Goal: Information Seeking & Learning: Learn about a topic

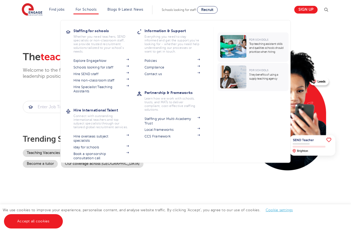
click at [81, 9] on link "For Schools" at bounding box center [86, 9] width 21 height 4
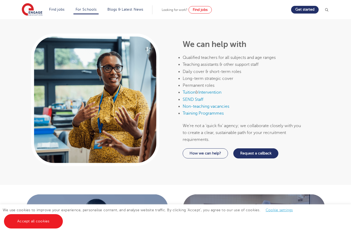
scroll to position [257, 0]
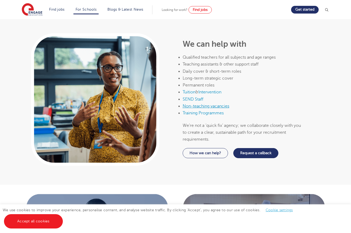
click at [196, 104] on link "Non-teaching vacancies" at bounding box center [206, 106] width 47 height 5
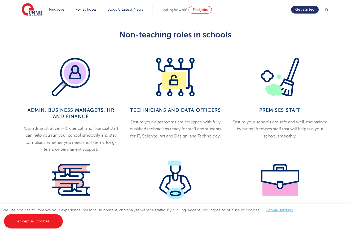
scroll to position [268, 0]
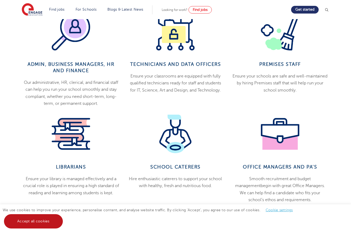
click at [42, 220] on link "Accept all cookies" at bounding box center [33, 221] width 59 height 14
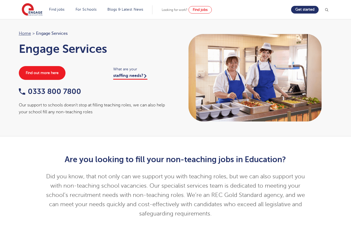
scroll to position [0, 0]
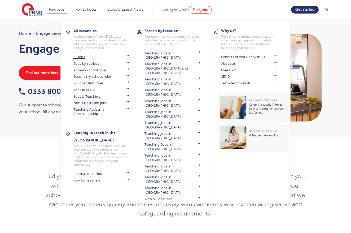
click at [81, 57] on link "All jobs" at bounding box center [101, 57] width 56 height 4
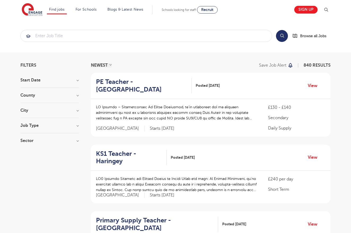
click at [282, 38] on button "Search" at bounding box center [282, 36] width 12 height 12
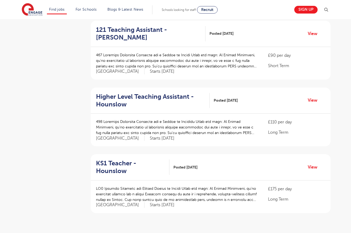
scroll to position [531, 0]
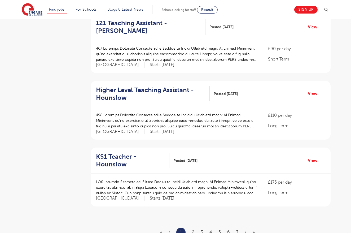
click at [192, 230] on link "2" at bounding box center [193, 232] width 2 height 5
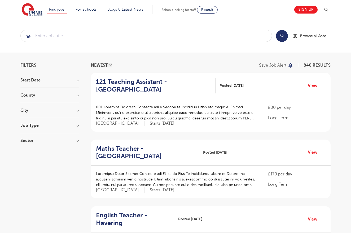
click at [39, 126] on h3 "Job Type" at bounding box center [49, 125] width 58 height 4
click at [28, 160] on label "Support Services 1" at bounding box center [47, 161] width 38 height 7
click at [28, 160] on input "Support Services 1" at bounding box center [29, 160] width 3 height 3
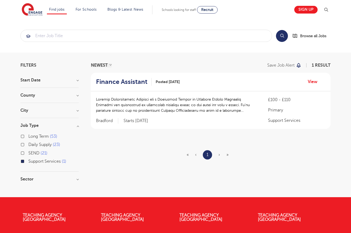
click at [21, 160] on div "Support Services 1" at bounding box center [49, 162] width 58 height 8
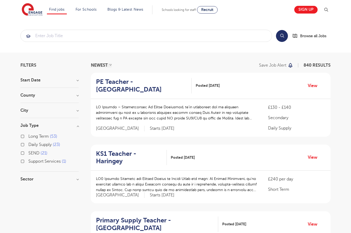
click at [28, 146] on label "Daily Supply 23" at bounding box center [44, 144] width 32 height 7
click at [28, 146] on input "Daily Supply 23" at bounding box center [29, 143] width 3 height 3
checkbox input "true"
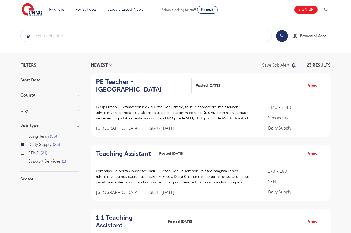
click at [28, 146] on label "Daily Supply 23" at bounding box center [44, 144] width 32 height 7
click at [28, 146] on input "Daily Supply 23" at bounding box center [29, 143] width 3 height 3
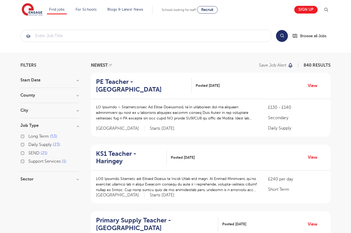
click at [28, 137] on label "Long Term 53" at bounding box center [42, 136] width 29 height 7
click at [28, 137] on input "Long Term 53" at bounding box center [29, 135] width 3 height 3
checkbox input "true"
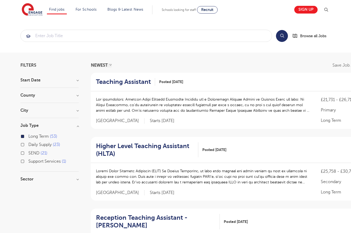
click at [28, 137] on label "Long Term 53" at bounding box center [42, 136] width 29 height 7
click at [28, 137] on input "Long Term 53" at bounding box center [29, 135] width 3 height 3
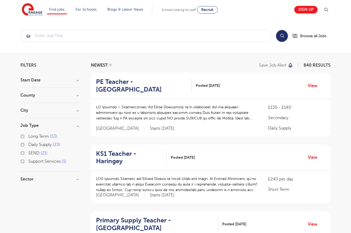
click at [28, 136] on label "Long Term 53" at bounding box center [42, 136] width 29 height 7
click at [28, 136] on input "Long Term 53" at bounding box center [29, 135] width 3 height 3
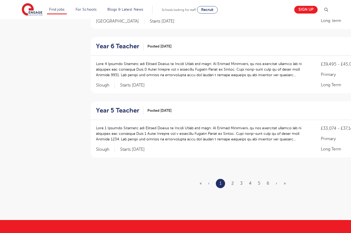
scroll to position [590, 0]
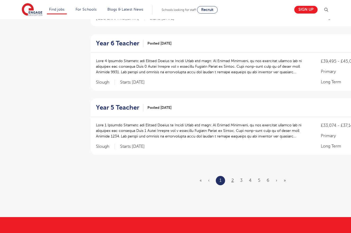
click at [233, 178] on link "2" at bounding box center [233, 180] width 2 height 5
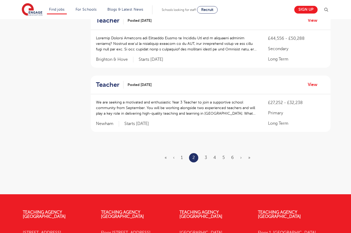
scroll to position [0, 0]
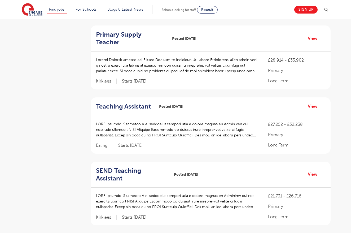
scroll to position [259, 0]
